Goal: Communication & Community: Share content

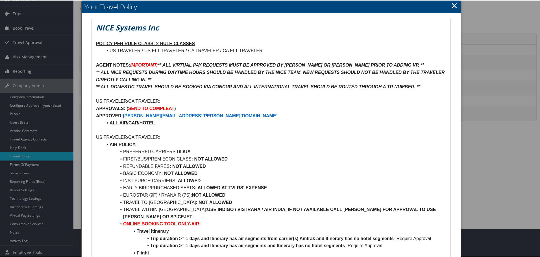
scroll to position [57, 0]
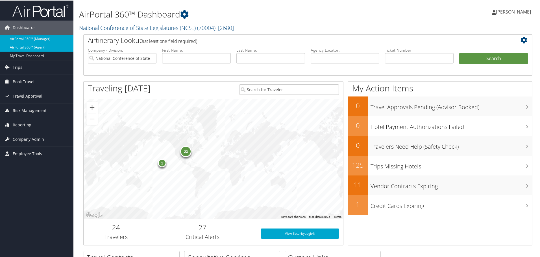
click at [36, 45] on link "AirPortal 360™ (Agent)" at bounding box center [36, 47] width 73 height 8
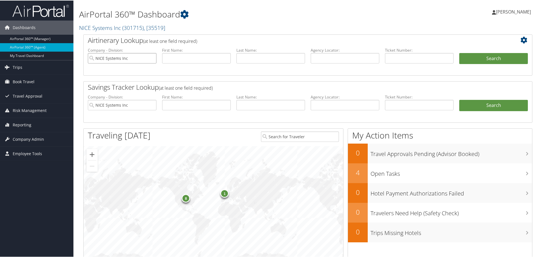
click at [151, 58] on input "NICE Systems Inc" at bounding box center [122, 58] width 69 height 10
click at [353, 56] on input "text" at bounding box center [345, 58] width 69 height 10
type input "ckh9pz"
click at [468, 54] on button "Search" at bounding box center [493, 58] width 69 height 11
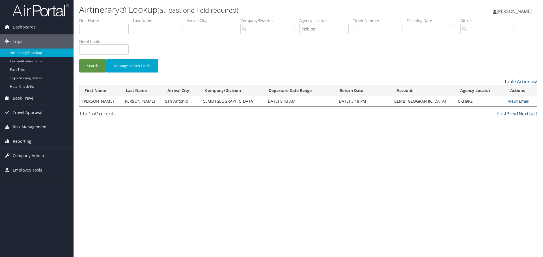
click at [524, 100] on link "Email" at bounding box center [524, 101] width 10 height 5
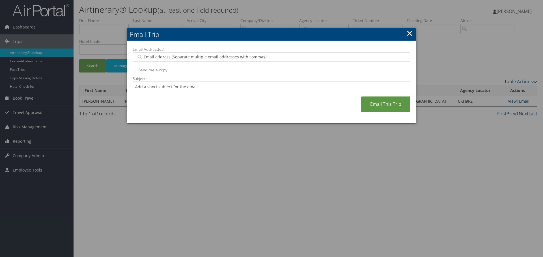
click at [203, 58] on input "Email Address(es):" at bounding box center [271, 57] width 270 height 6
paste input "[PERSON_NAME][EMAIL_ADDRESS][DOMAIN_NAME]"
type input "[PERSON_NAME][EMAIL_ADDRESS][DOMAIN_NAME]"
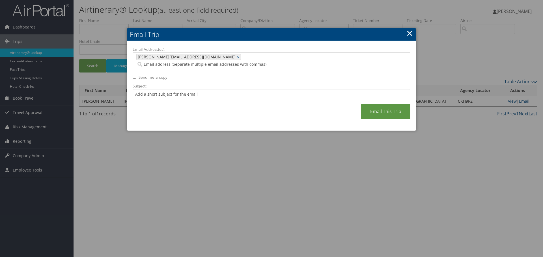
click at [132, 70] on div "Email Address(es): [PERSON_NAME][EMAIL_ADDRESS][DOMAIN_NAME] [PERSON_NAME][EMAI…" at bounding box center [271, 86] width 289 height 90
click at [135, 75] on input "Send me a copy" at bounding box center [135, 77] width 4 height 4
checkbox input "true"
click at [157, 89] on input "Subject:" at bounding box center [271, 94] width 277 height 10
type input "[PERSON_NAME] - Here you go !! - Thanks [PERSON_NAME]"
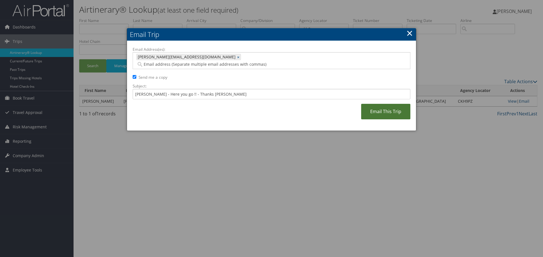
click at [379, 104] on link "Email This Trip" at bounding box center [385, 112] width 49 height 16
